Goal: Information Seeking & Learning: Check status

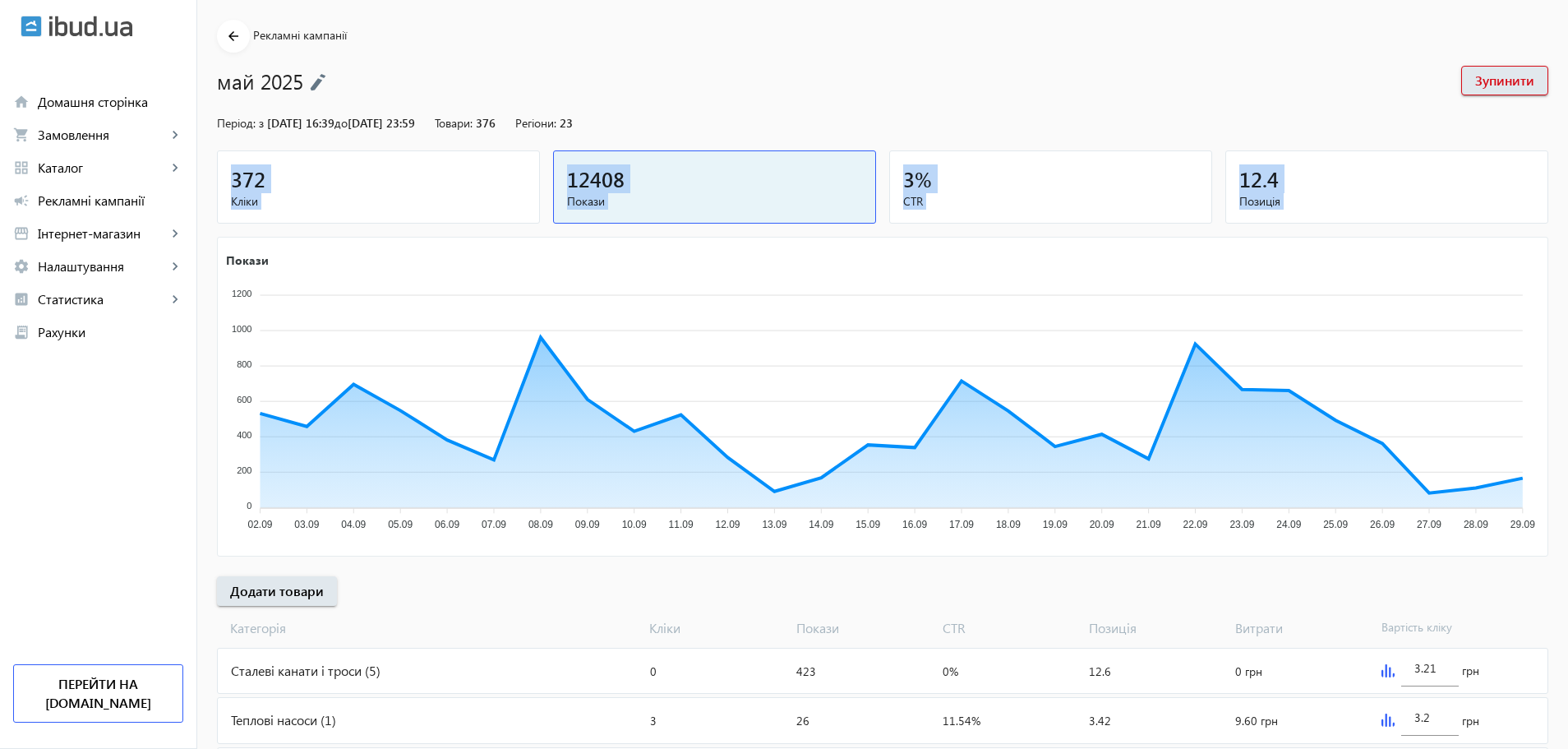
scroll to position [82, 0]
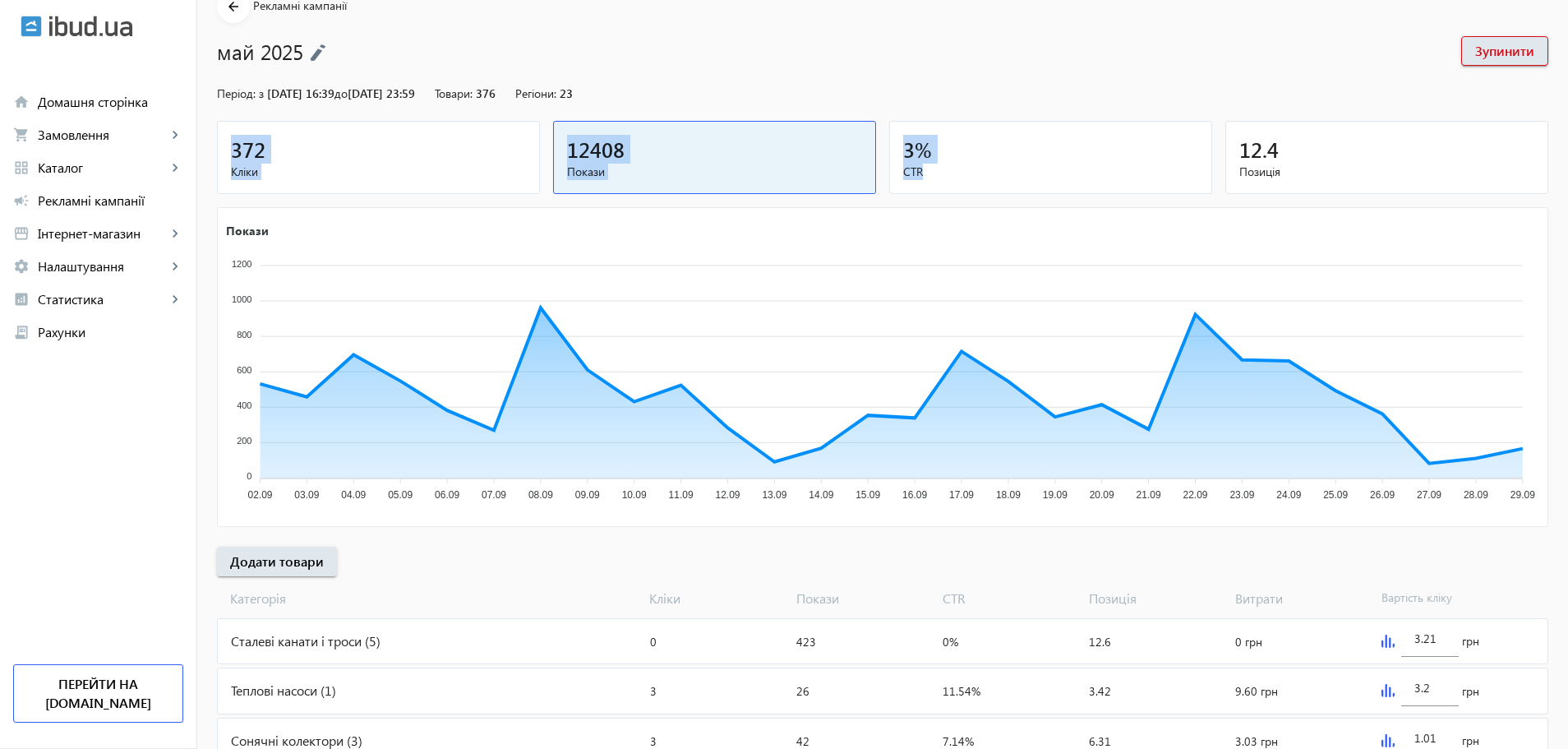
drag, startPoint x: 213, startPoint y: 204, endPoint x: 953, endPoint y: 179, distance: 740.4
click at [953, 179] on div "372 Кліки 12408 Покази 3 % CTR 12.4 Позиція" at bounding box center [881, 160] width 1331 height 80
copy div "372 Кліки 12408 Покази 3 % CTR"
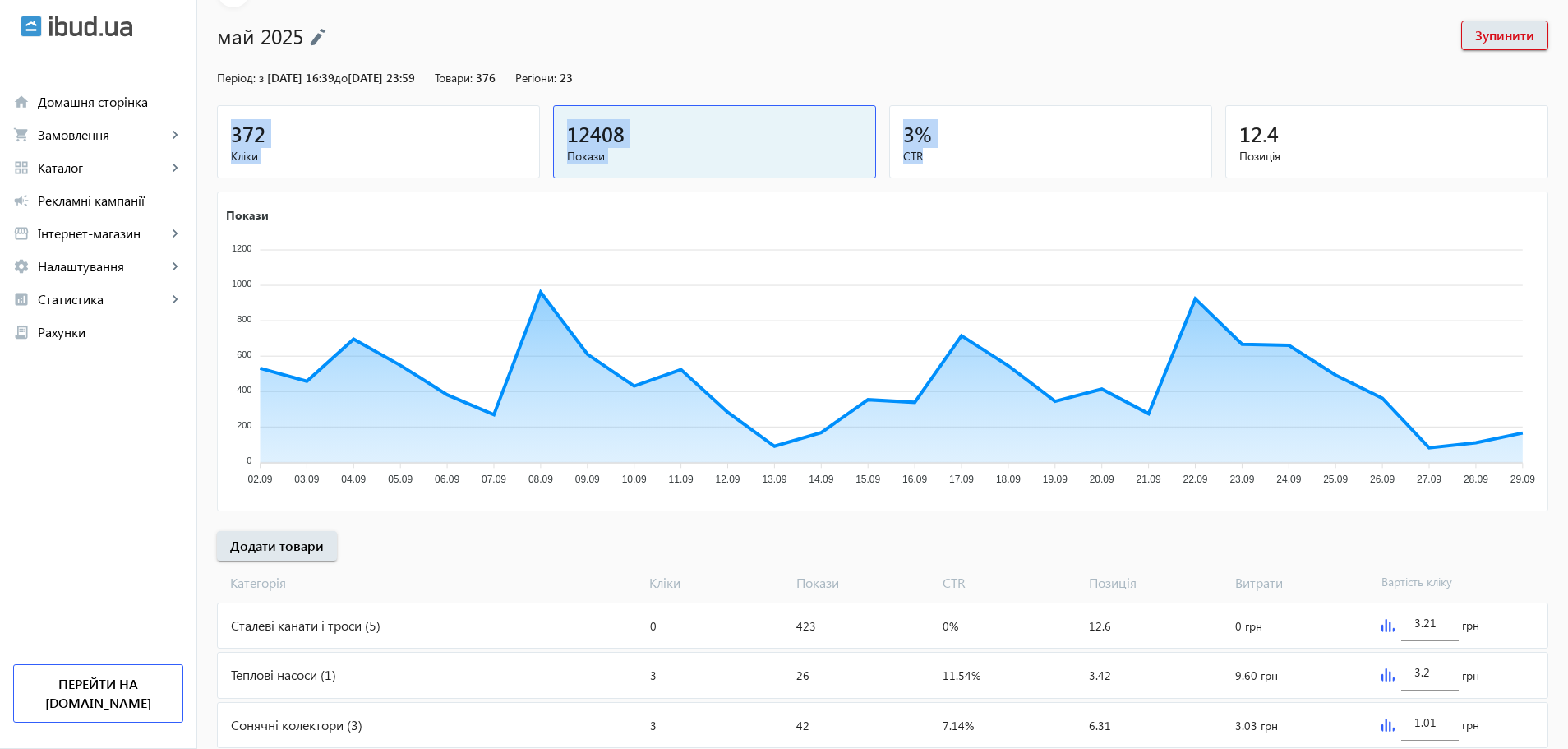
scroll to position [0, 0]
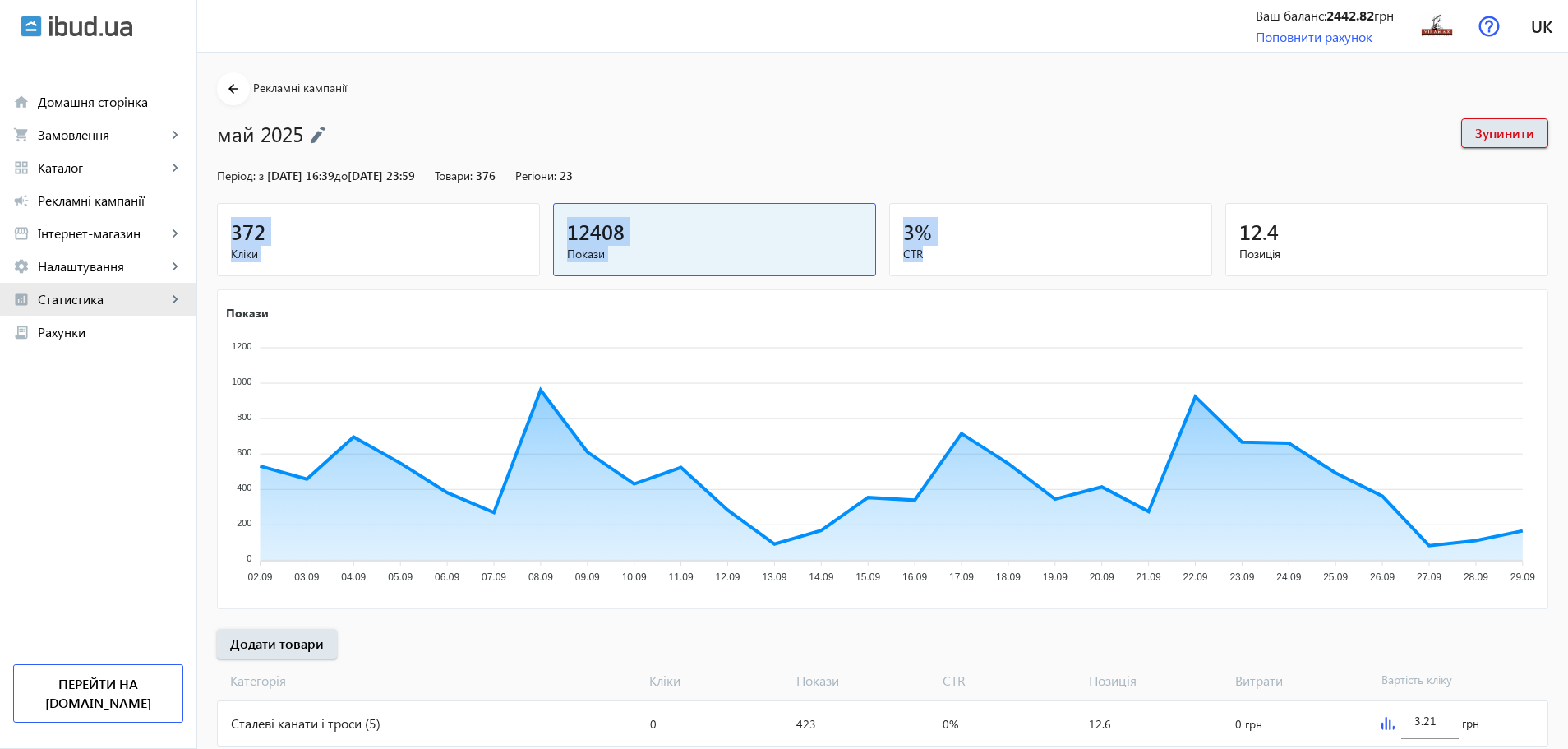
click at [111, 297] on span "Статистика" at bounding box center [102, 299] width 129 height 16
click at [113, 335] on span "Огляд" at bounding box center [119, 332] width 127 height 16
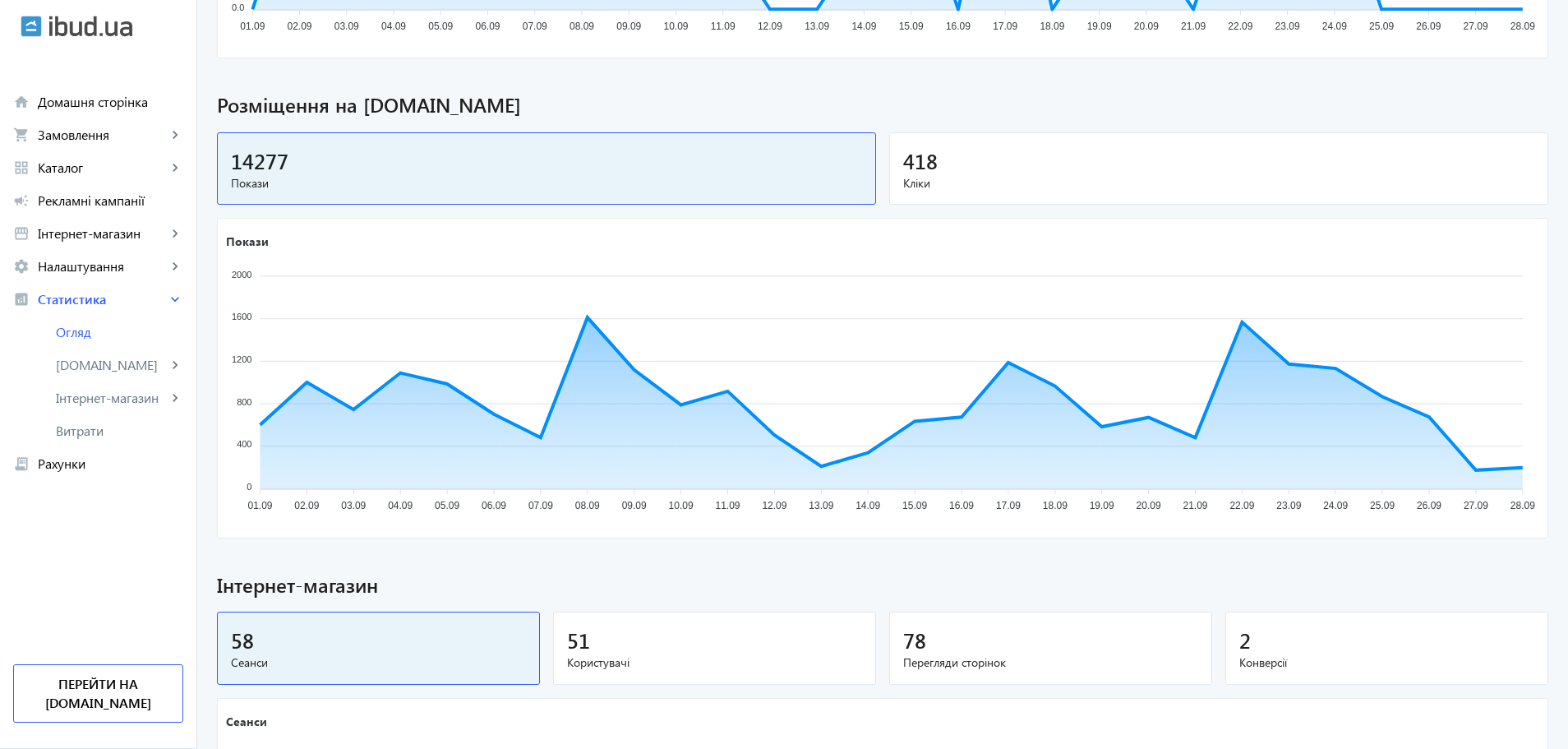
scroll to position [540, 0]
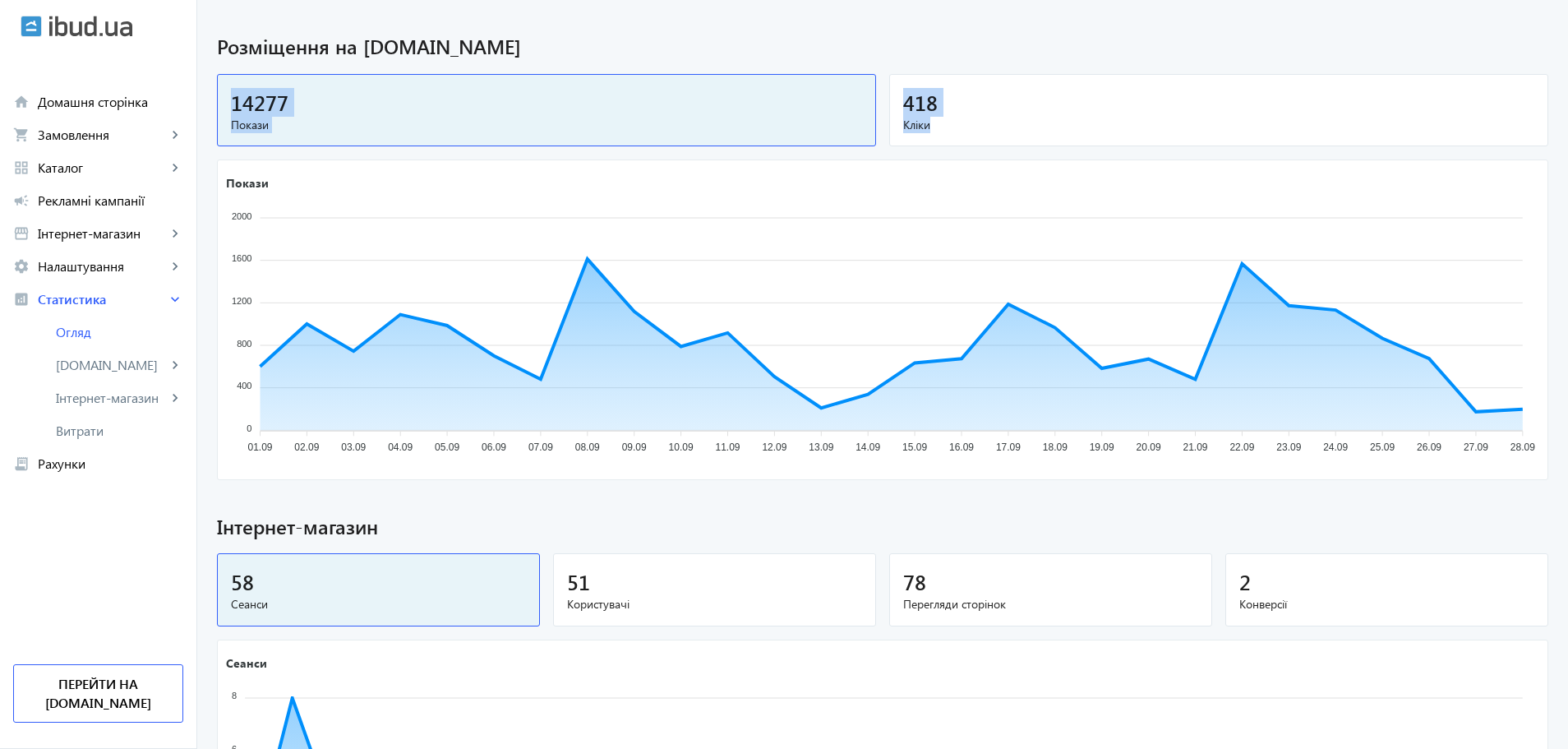
drag, startPoint x: 202, startPoint y: 70, endPoint x: 1034, endPoint y: 129, distance: 834.1
click at [1034, 129] on div "Огляд статистики компанії Діапазон дат: Останні 28 днів 2 Онлайн-замовлення 0 З…" at bounding box center [881, 316] width 1370 height 1566
copy div "14277 Покази 418 Кліки"
click at [114, 422] on span "Витрати" at bounding box center [119, 430] width 127 height 16
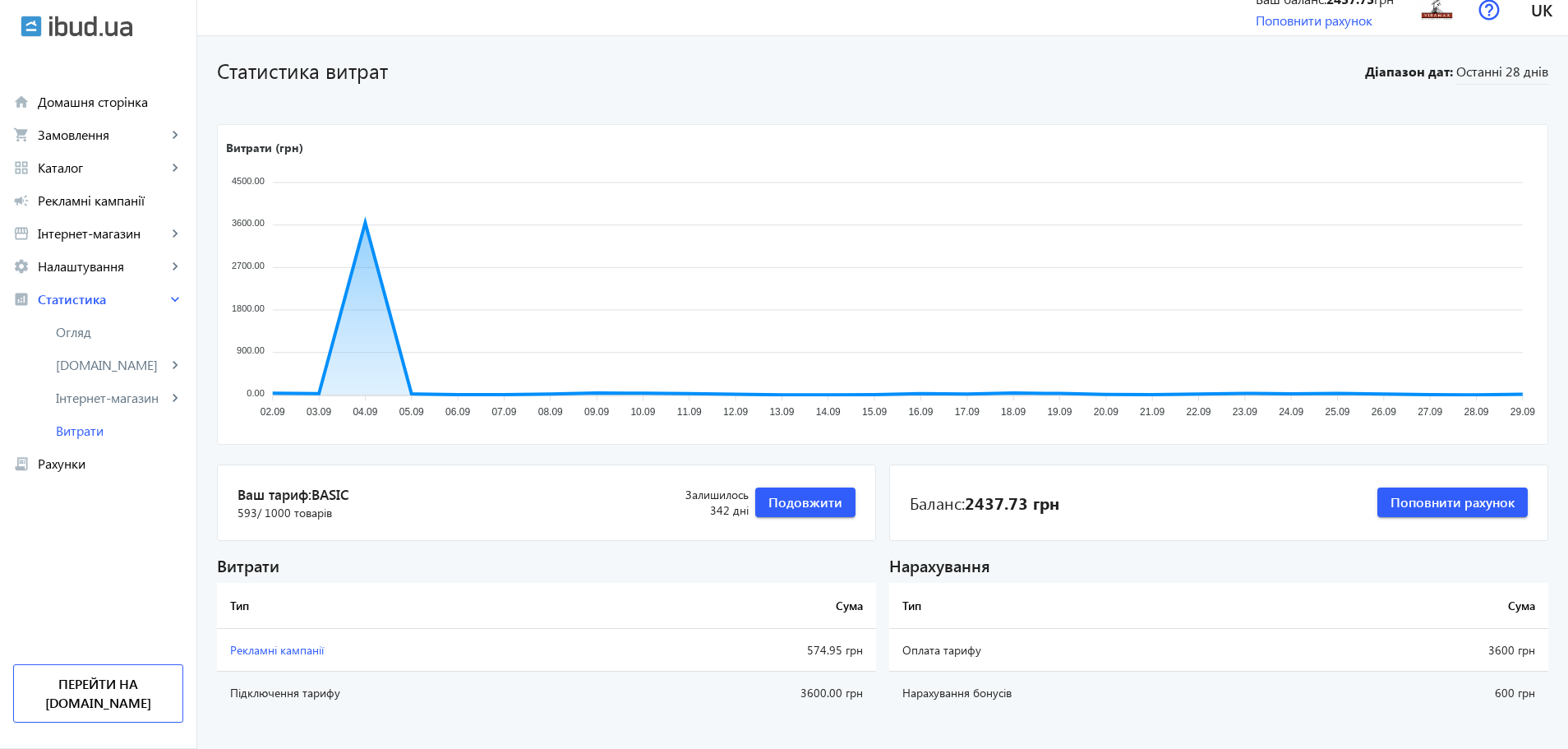
scroll to position [44, 0]
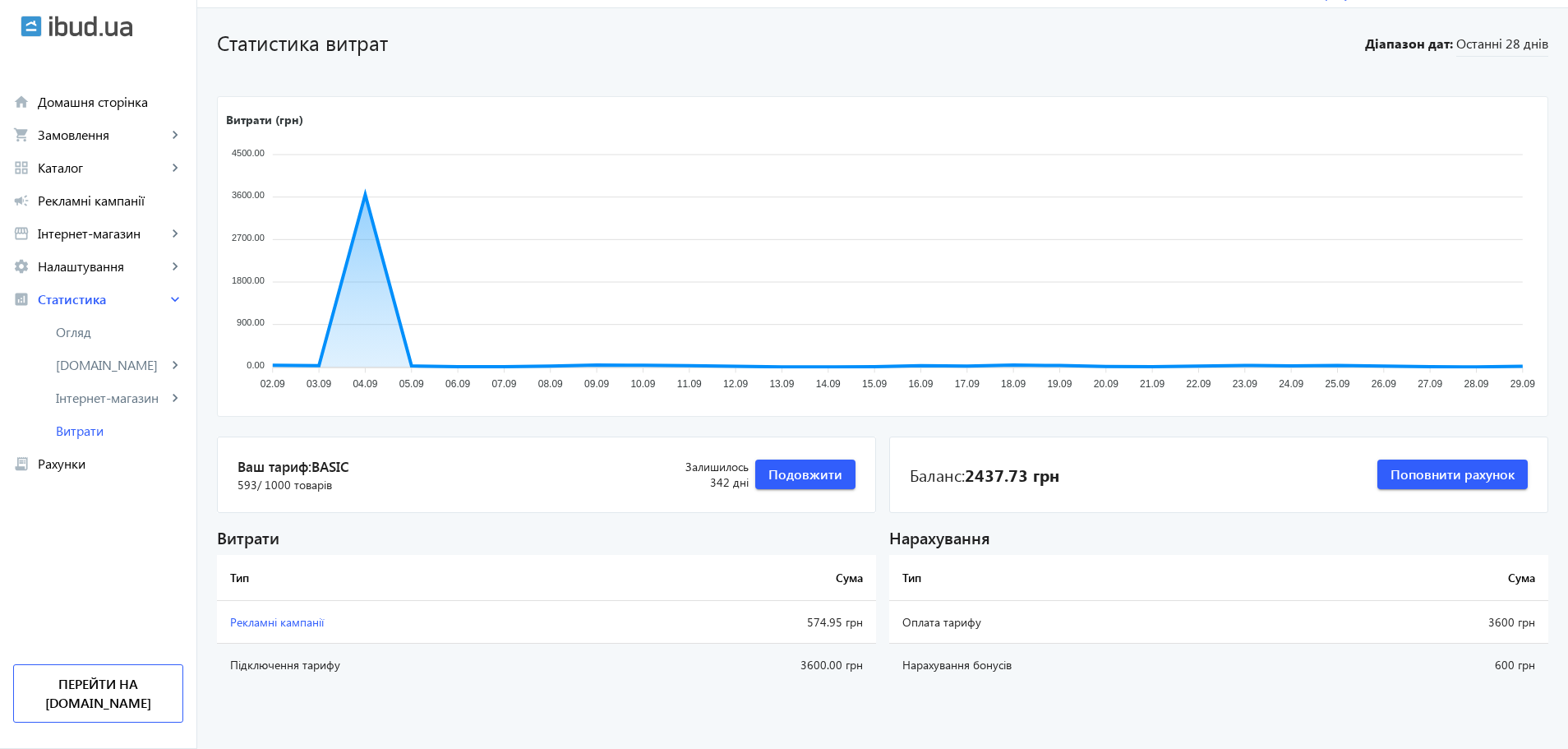
click at [299, 622] on span "Рекламні кампанії" at bounding box center [276, 622] width 93 height 16
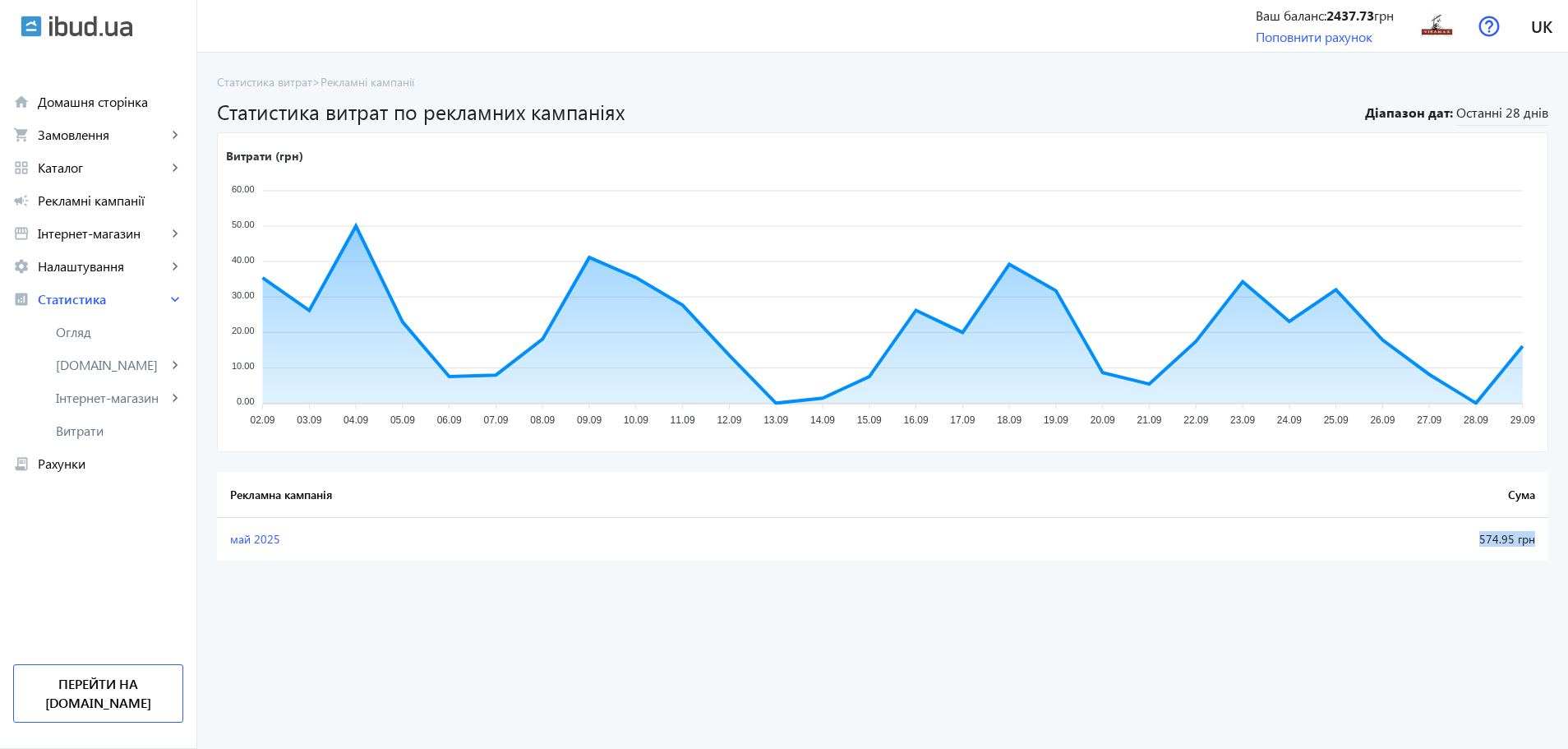
drag, startPoint x: 1464, startPoint y: 539, endPoint x: 1541, endPoint y: 533, distance: 77.2
click at [1541, 533] on td "574.95 грн" at bounding box center [1287, 539] width 520 height 42
